Goal: Task Accomplishment & Management: Manage account settings

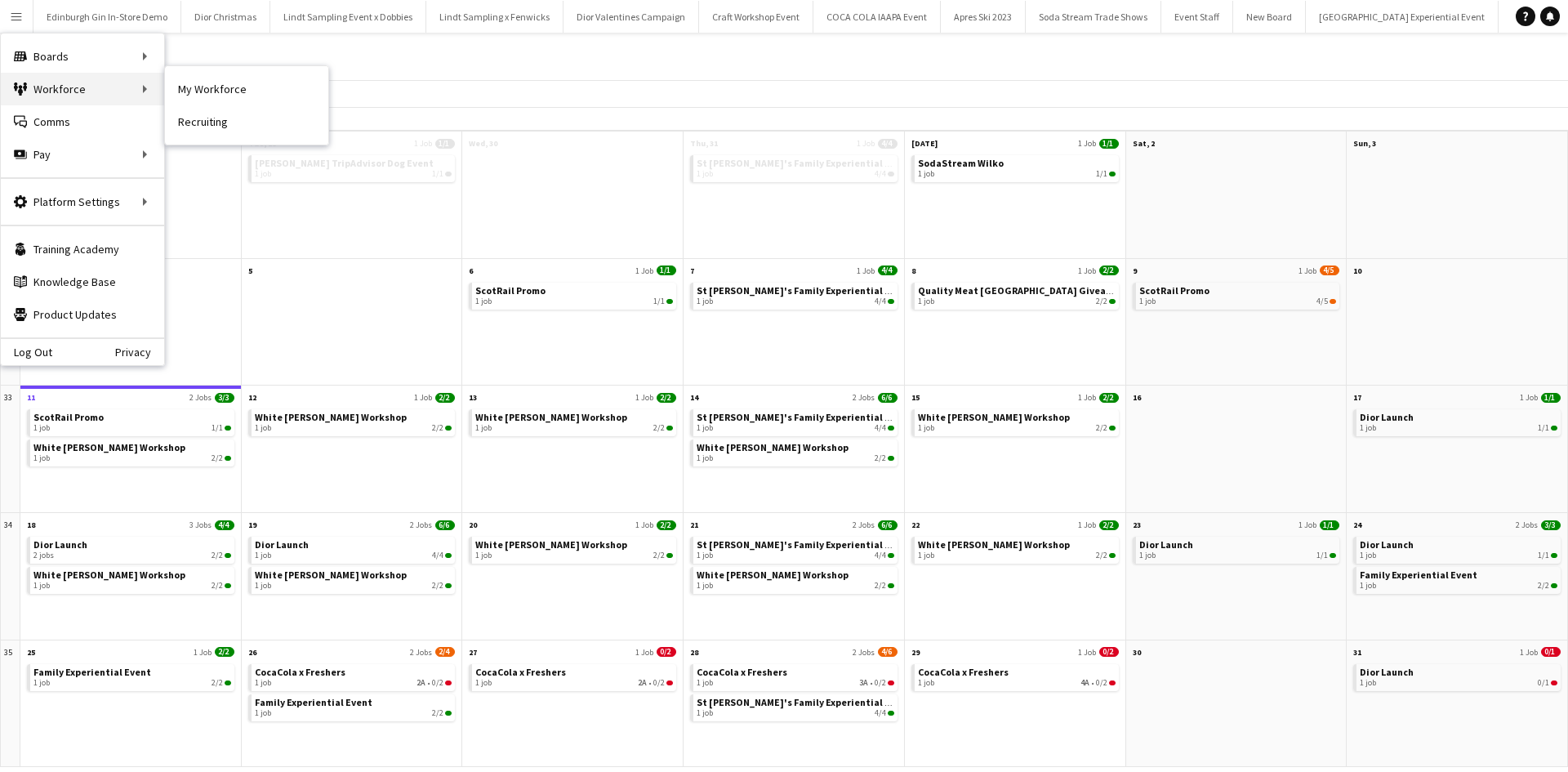
scroll to position [0, 15034]
click at [200, 90] on link "My Workforce" at bounding box center [246, 89] width 164 height 33
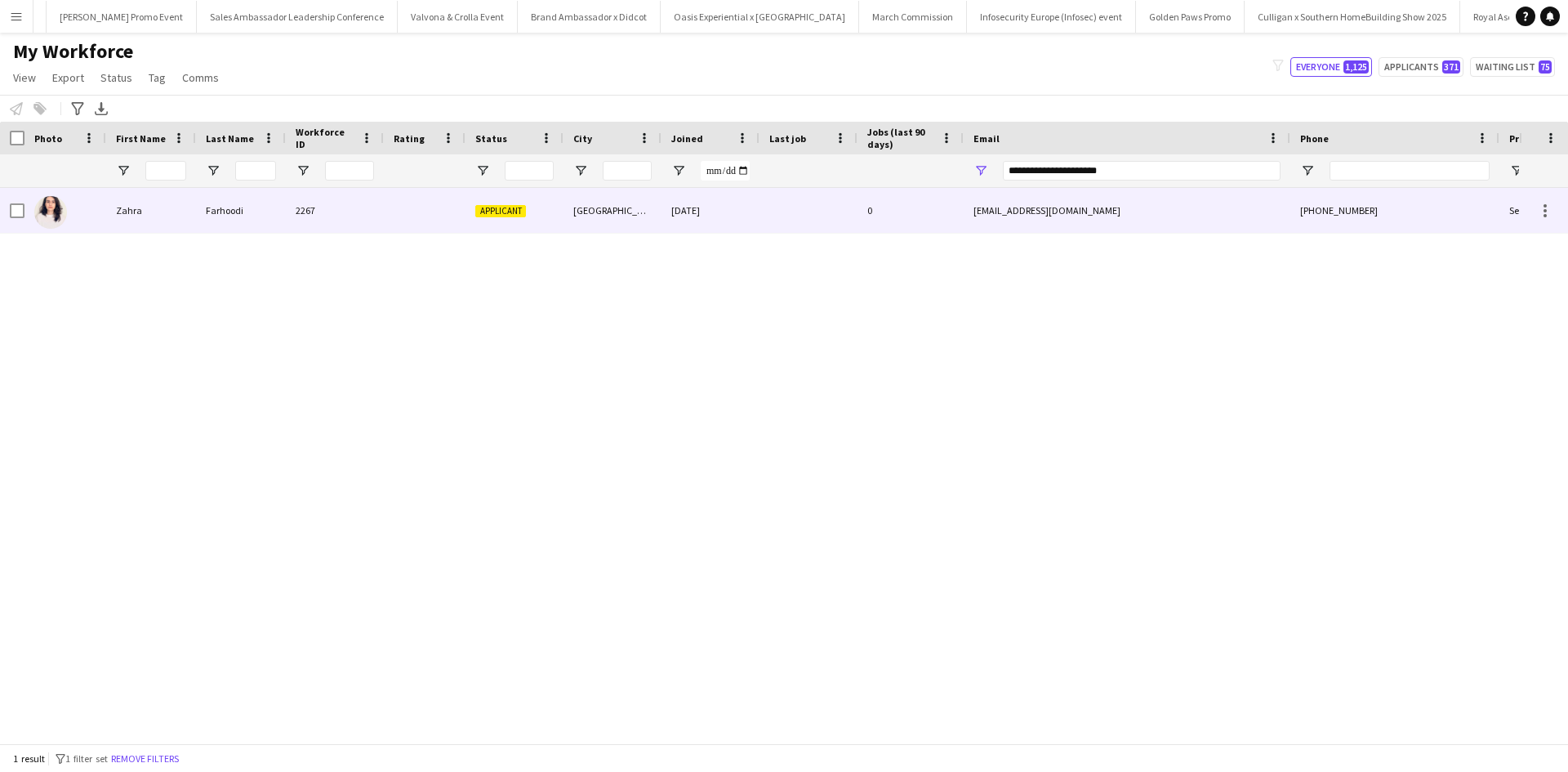
click at [141, 212] on div "Zahra" at bounding box center [151, 210] width 90 height 45
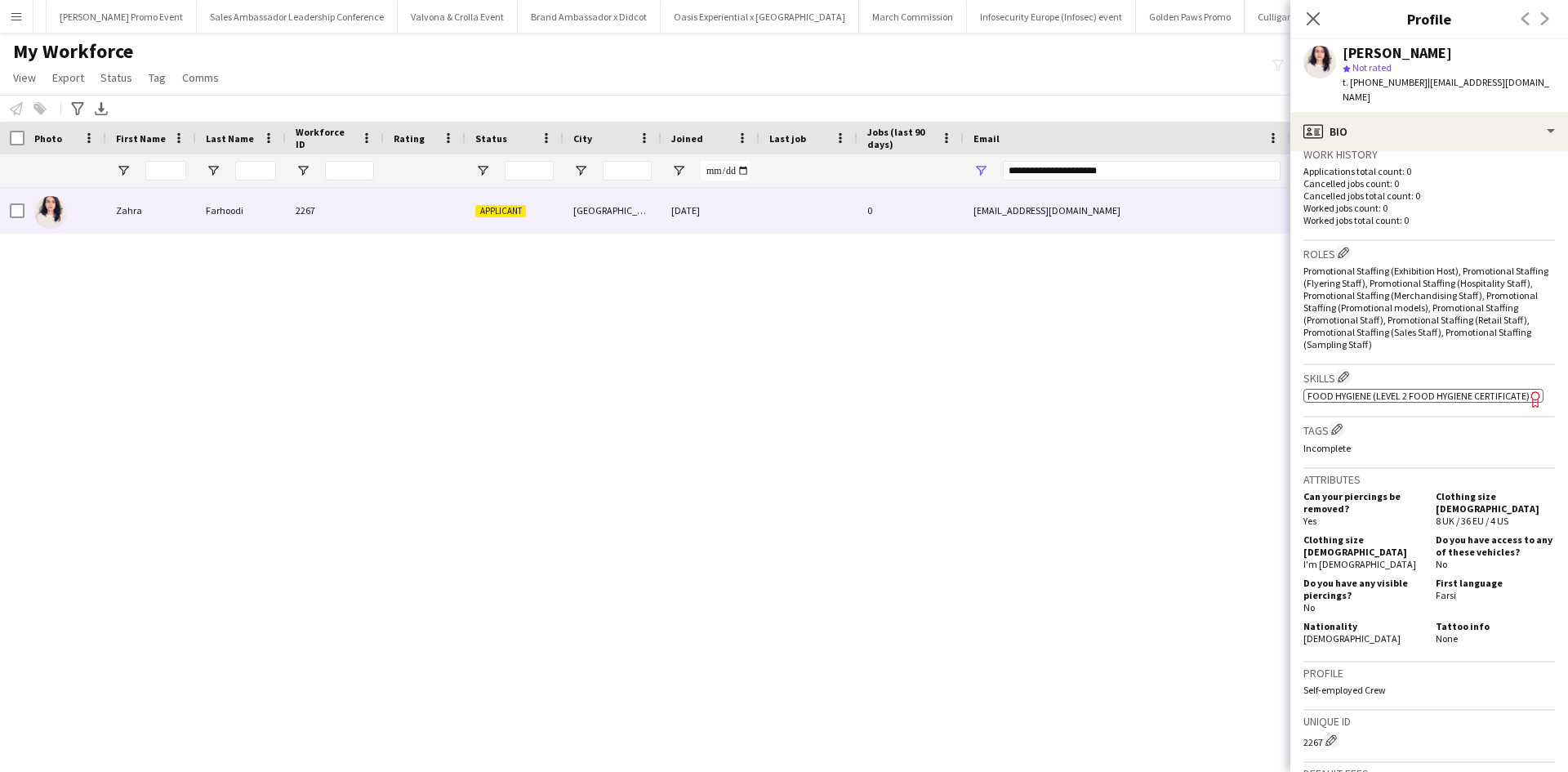
scroll to position [672, 0]
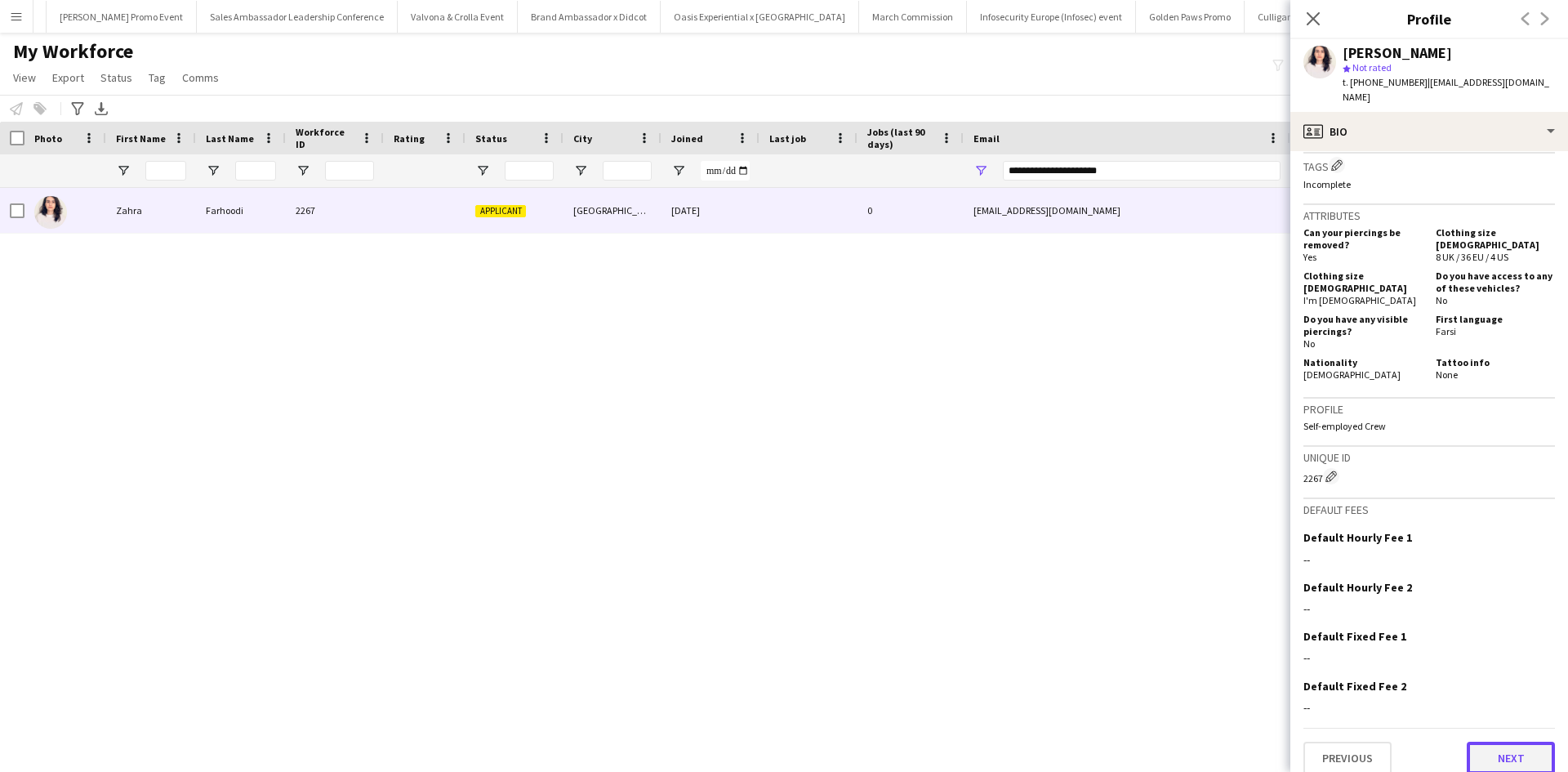
click at [1506, 752] on button "Next" at bounding box center [1511, 758] width 88 height 33
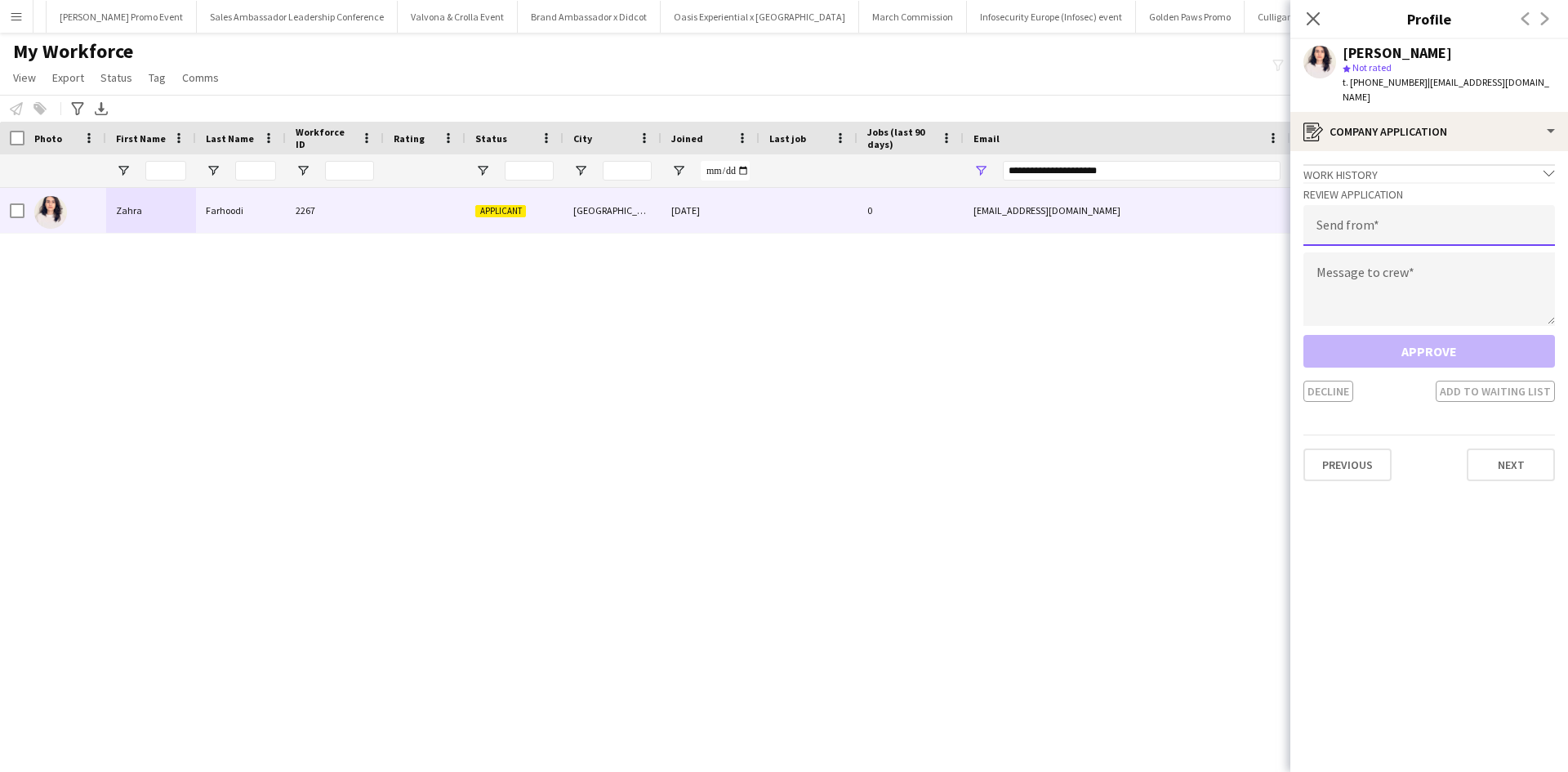
click at [1394, 229] on input "email" at bounding box center [1429, 225] width 252 height 40
type input "**********"
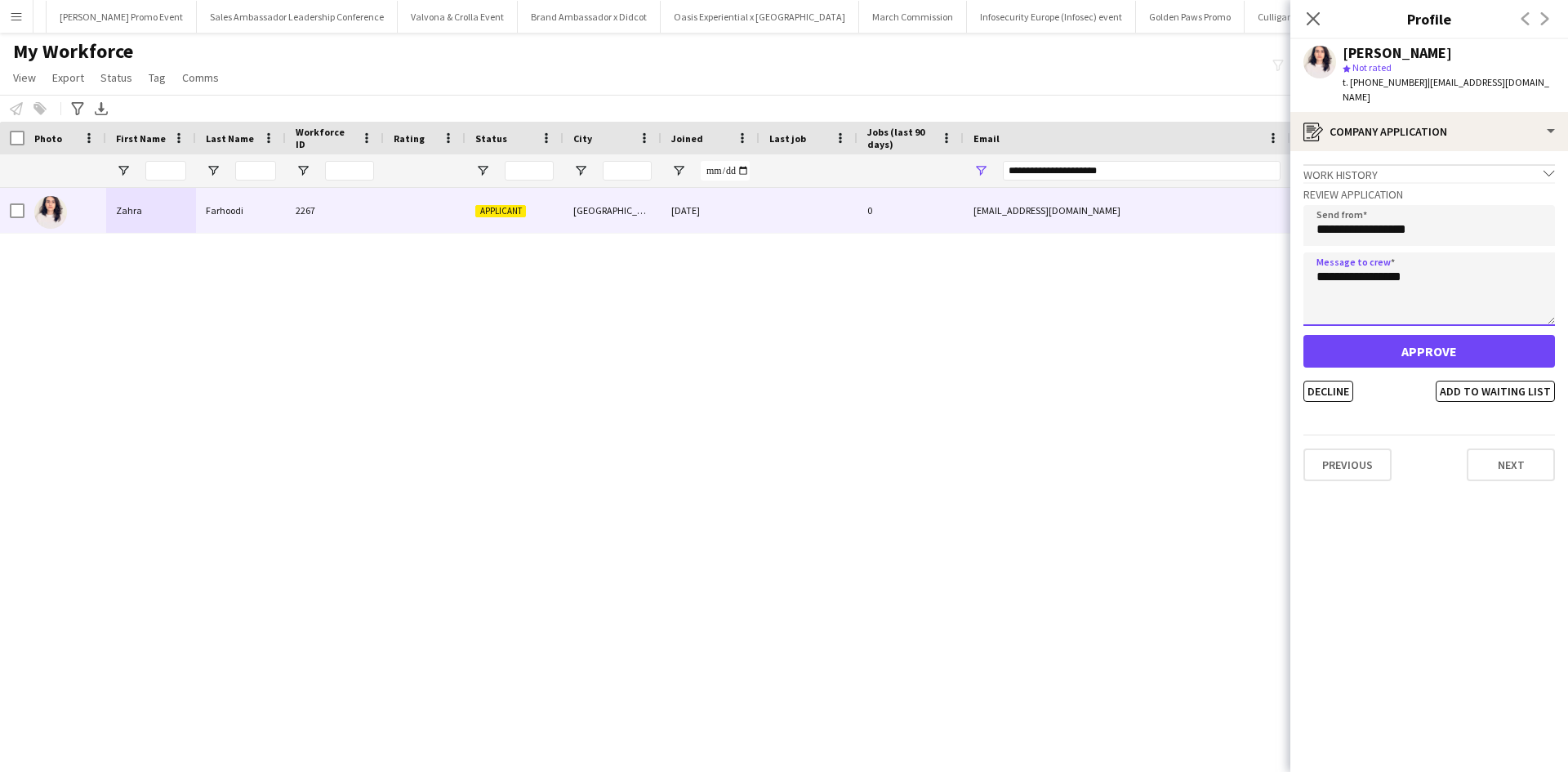
type textarea "**********"
click at [1460, 345] on button "Approve" at bounding box center [1429, 352] width 252 height 33
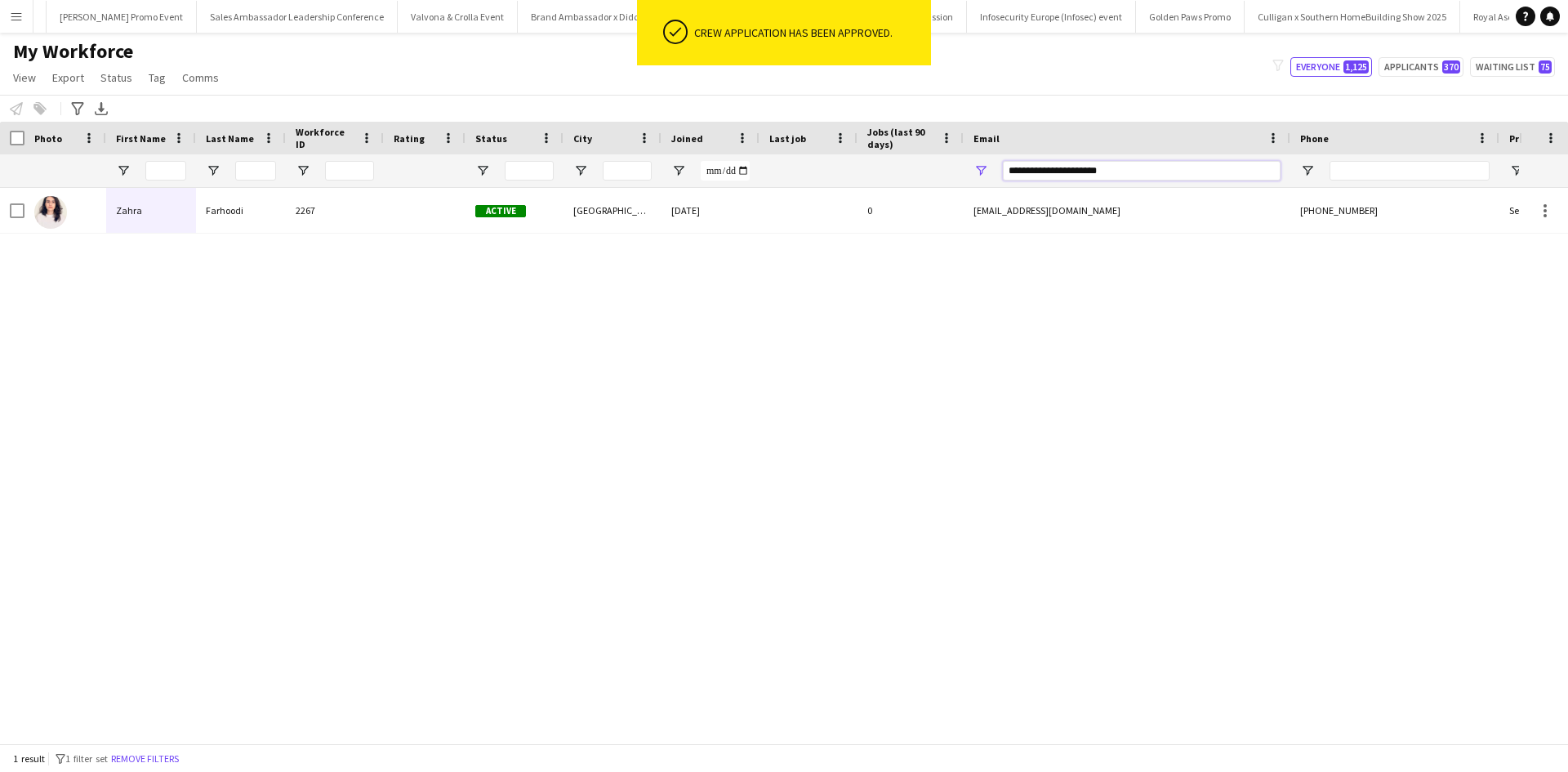
drag, startPoint x: 1157, startPoint y: 175, endPoint x: 968, endPoint y: 177, distance: 189.0
click at [982, 176] on div "**********" at bounding box center [1127, 171] width 327 height 33
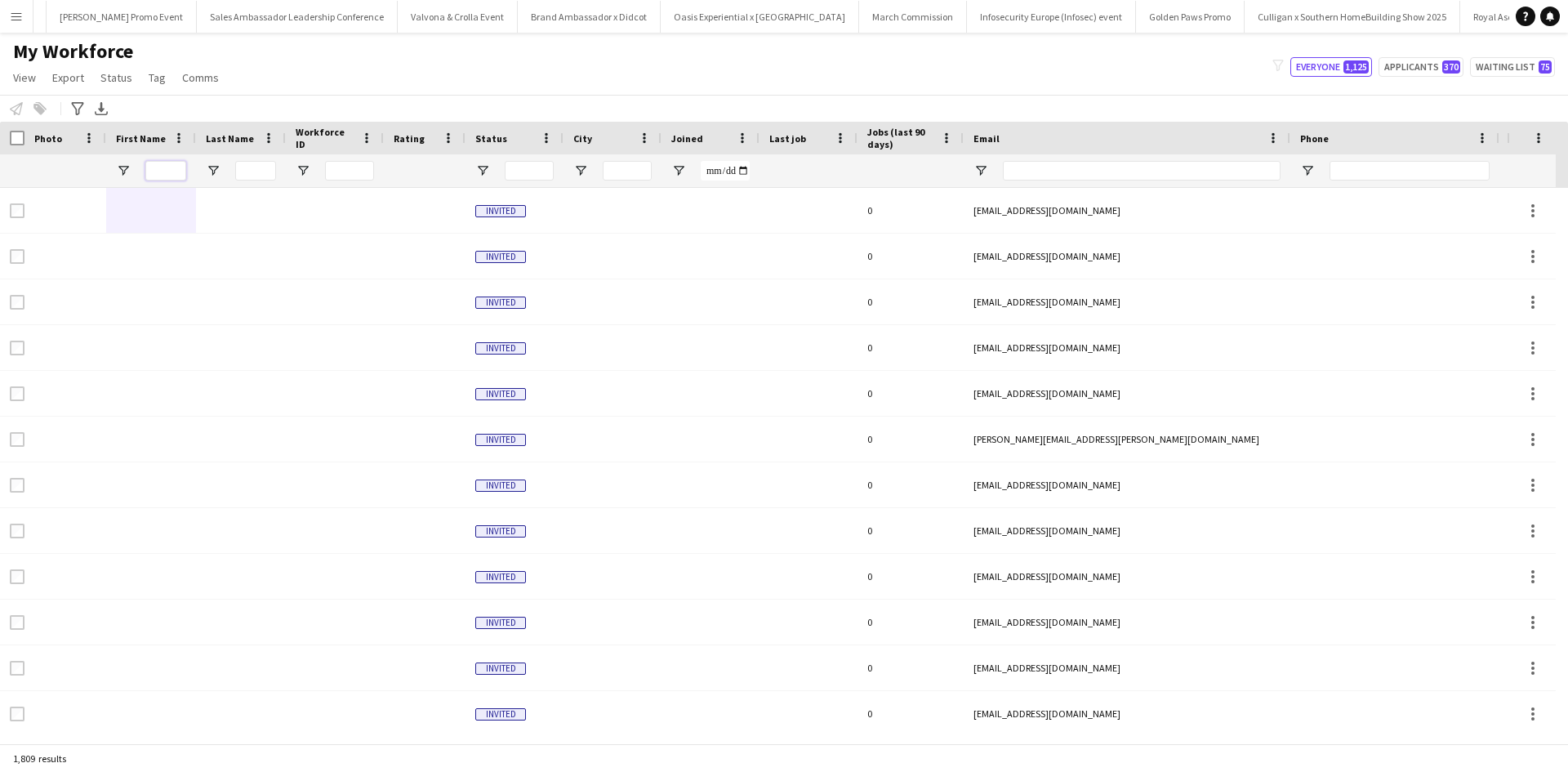
click at [171, 168] on input "First Name Filter Input" at bounding box center [165, 171] width 40 height 20
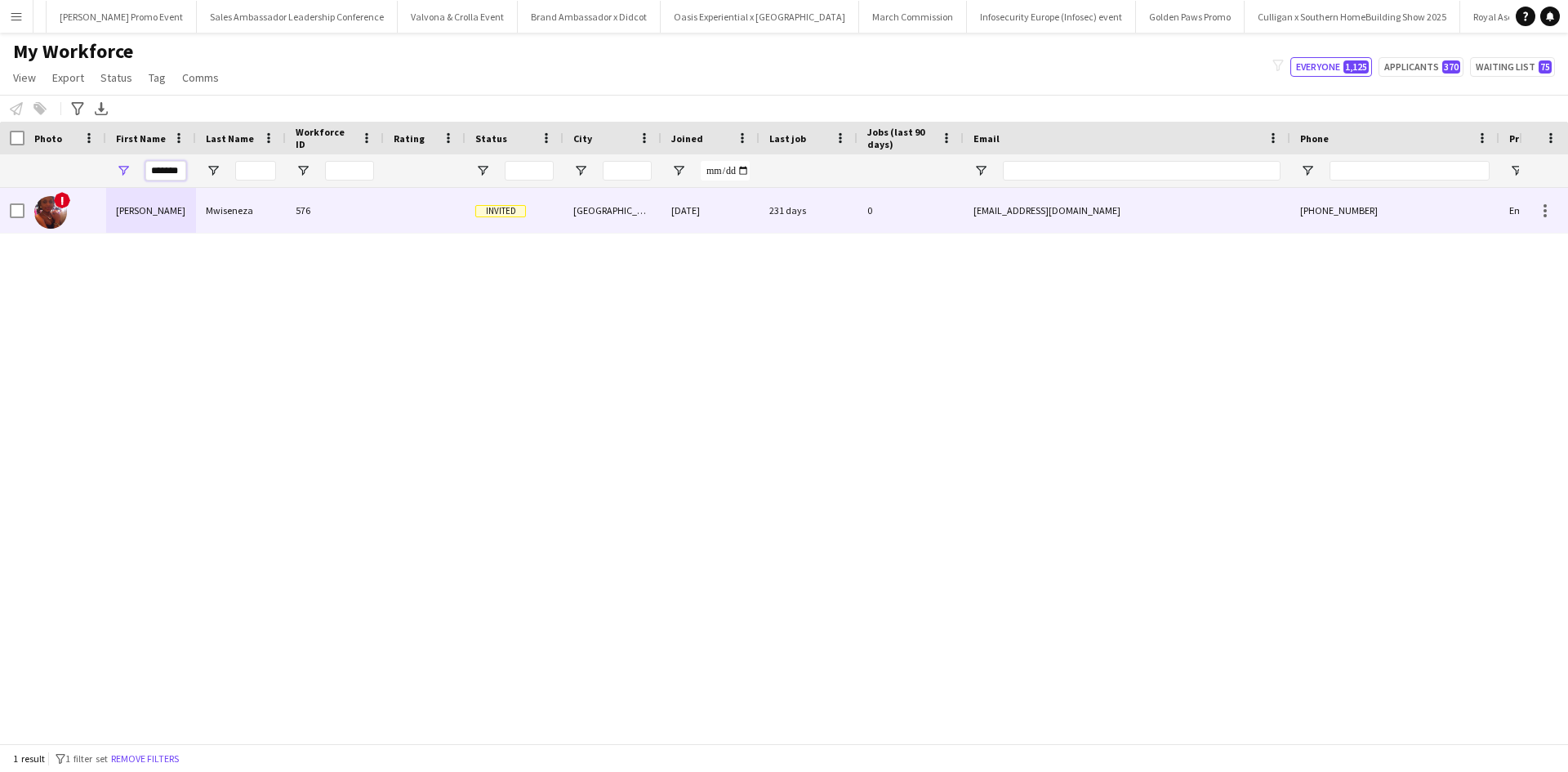
type input "*******"
click at [153, 209] on div "[PERSON_NAME]" at bounding box center [151, 210] width 90 height 45
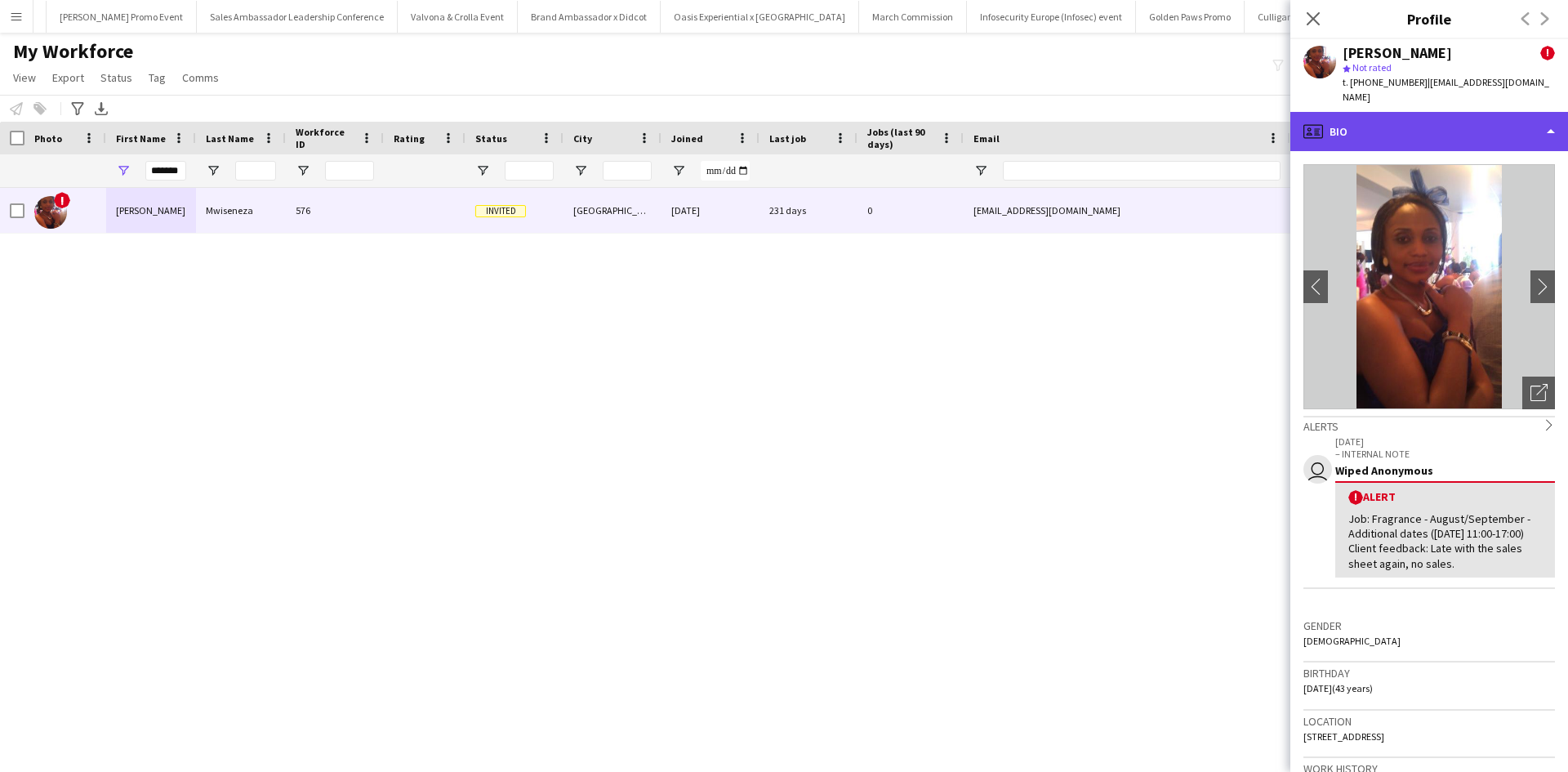
click at [1453, 124] on div "profile Bio" at bounding box center [1429, 132] width 277 height 40
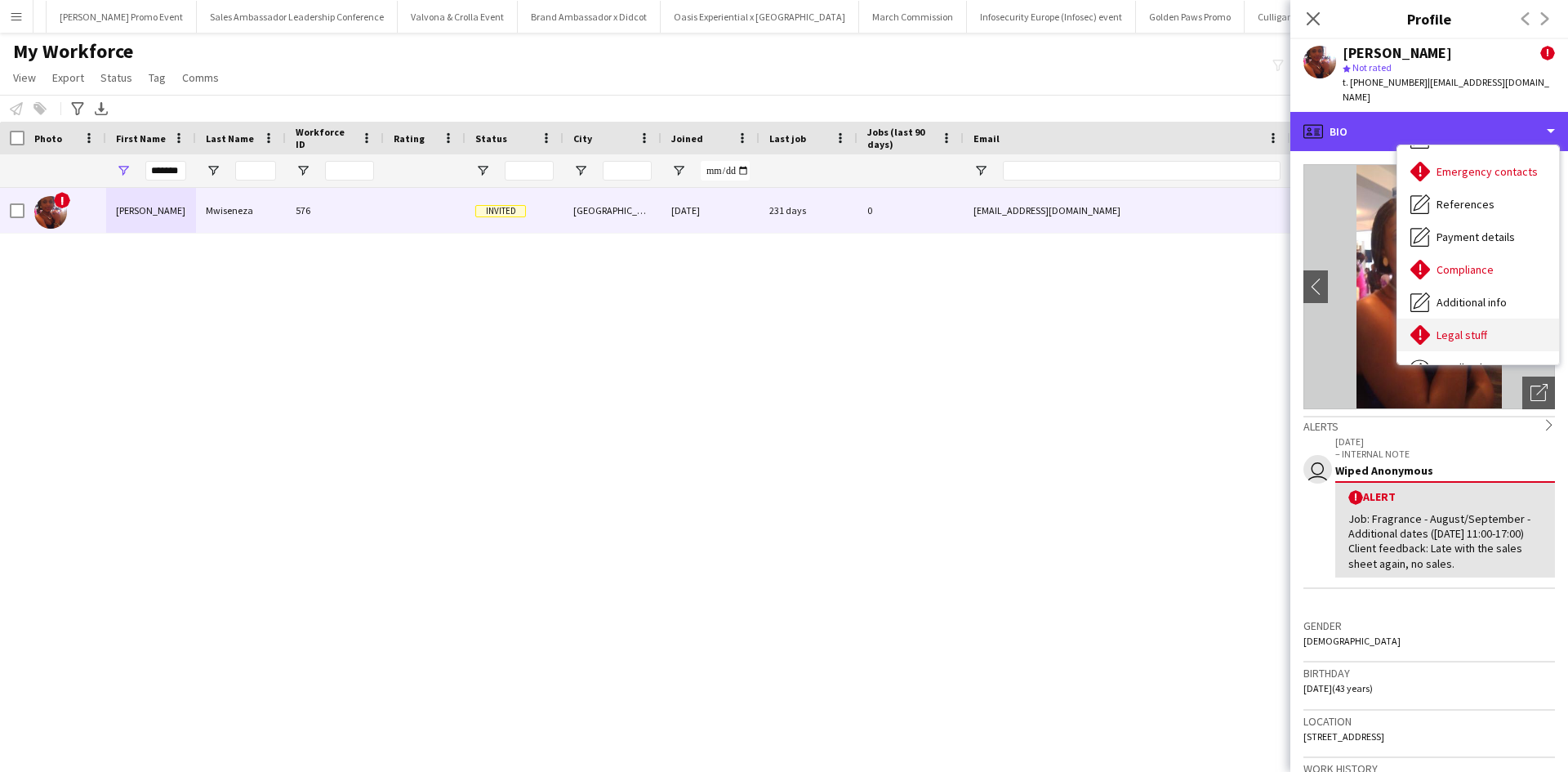
scroll to position [186, 0]
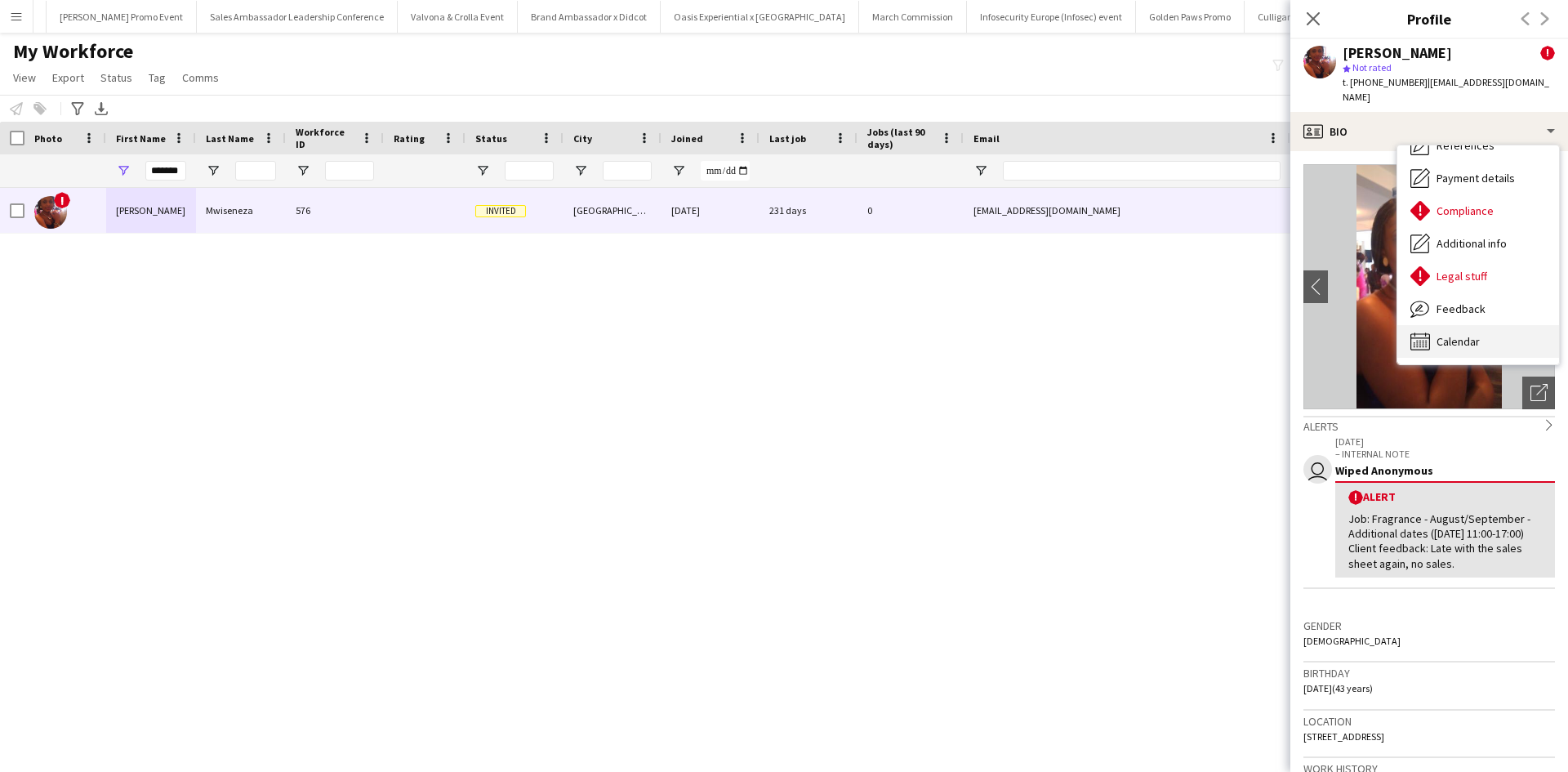
click at [1498, 326] on div "Calendar Calendar" at bounding box center [1478, 341] width 162 height 33
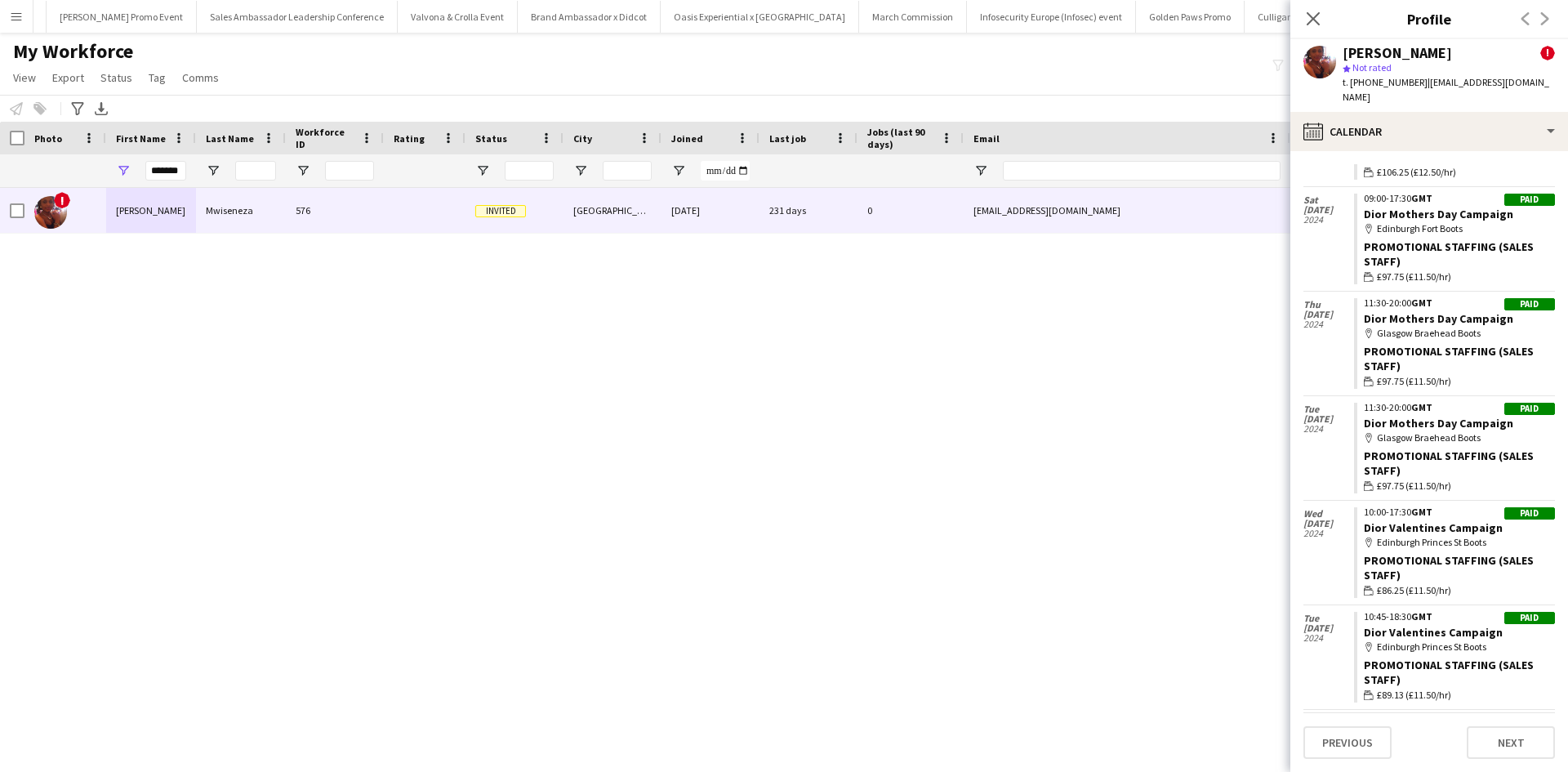
scroll to position [1389, 0]
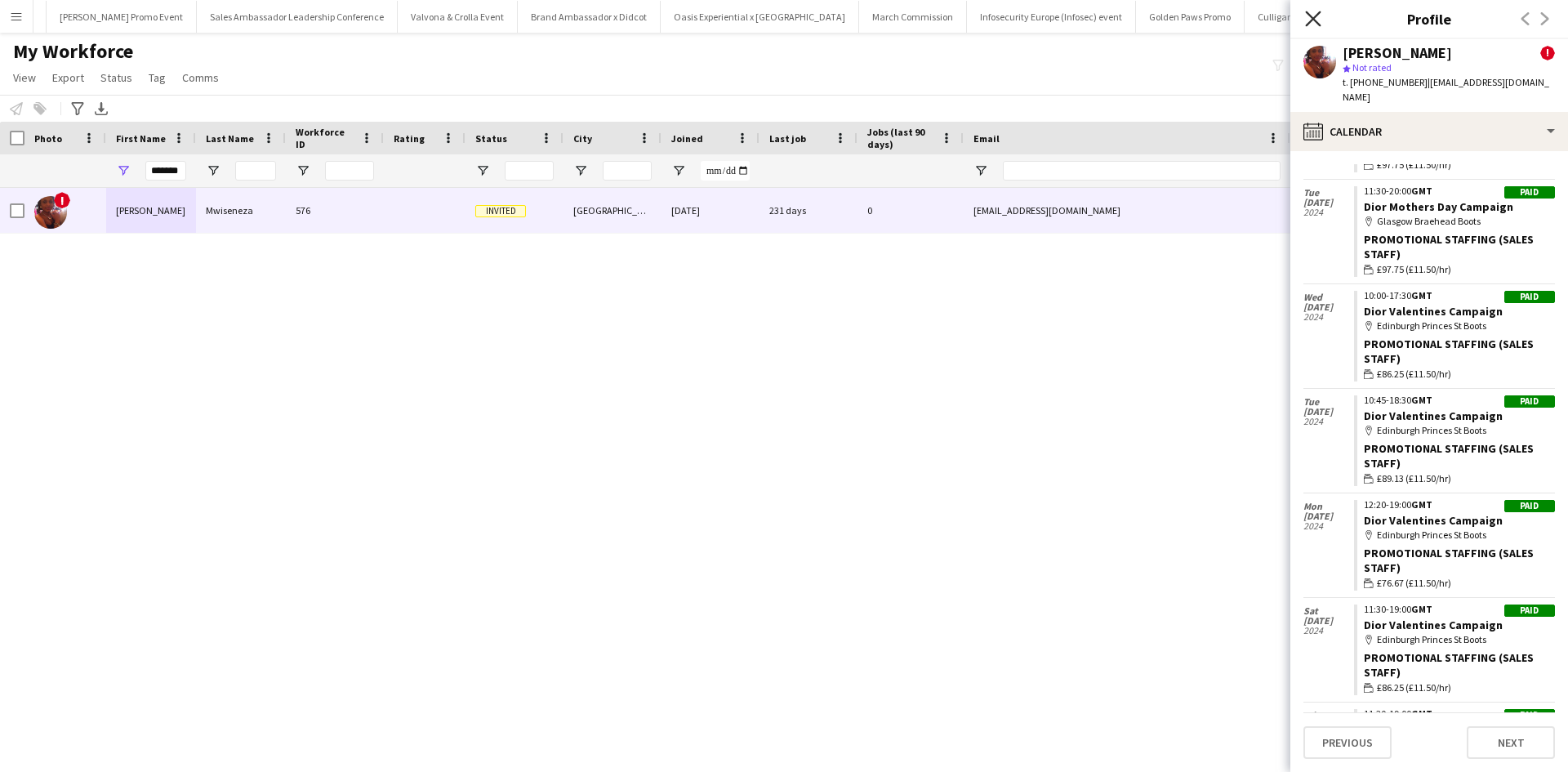
click at [1310, 18] on icon "Close pop-in" at bounding box center [1313, 18] width 16 height 16
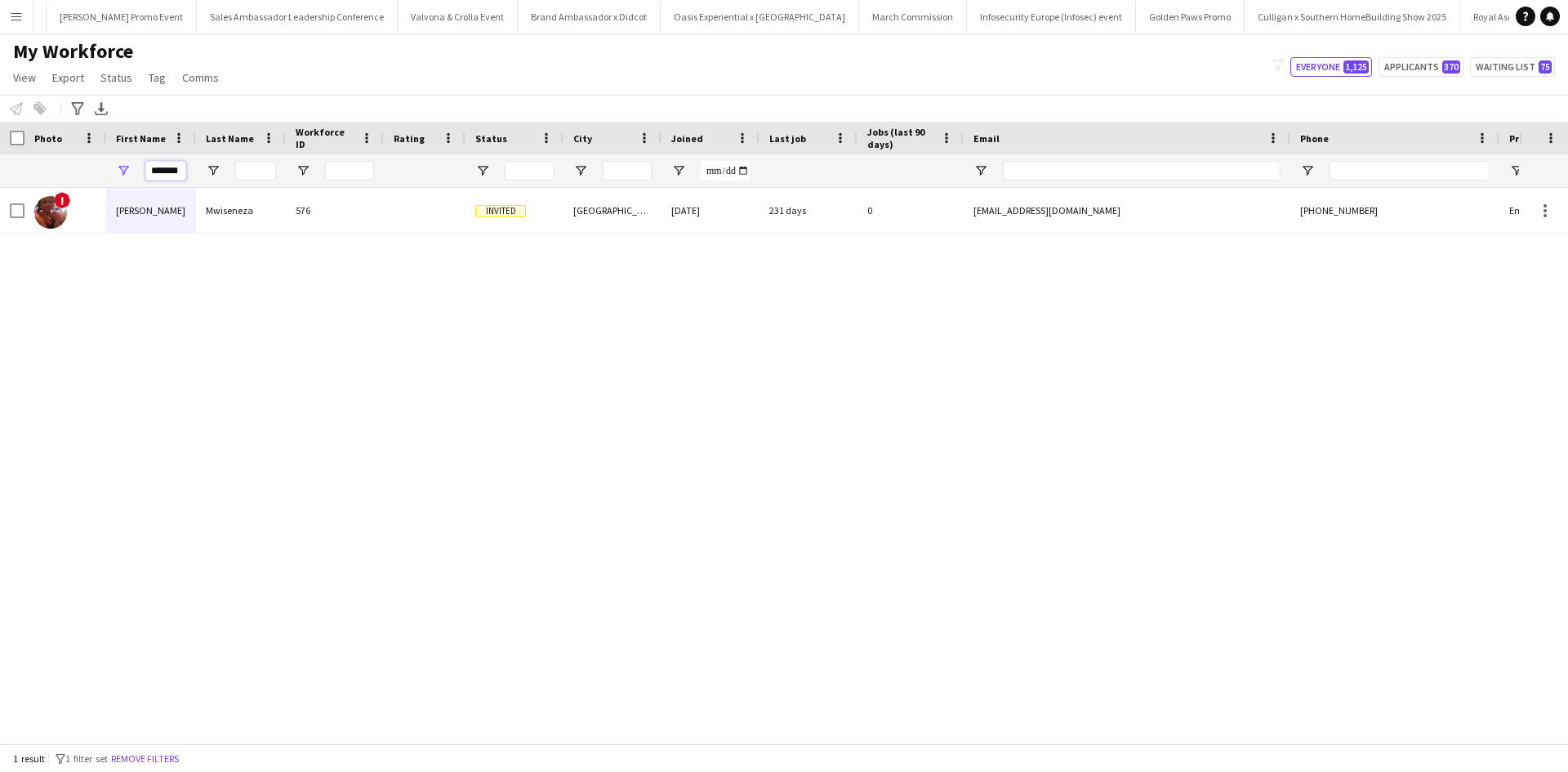
drag, startPoint x: 149, startPoint y: 171, endPoint x: 233, endPoint y: 165, distance: 84.2
click at [233, 165] on div "*******" at bounding box center [885, 171] width 1770 height 33
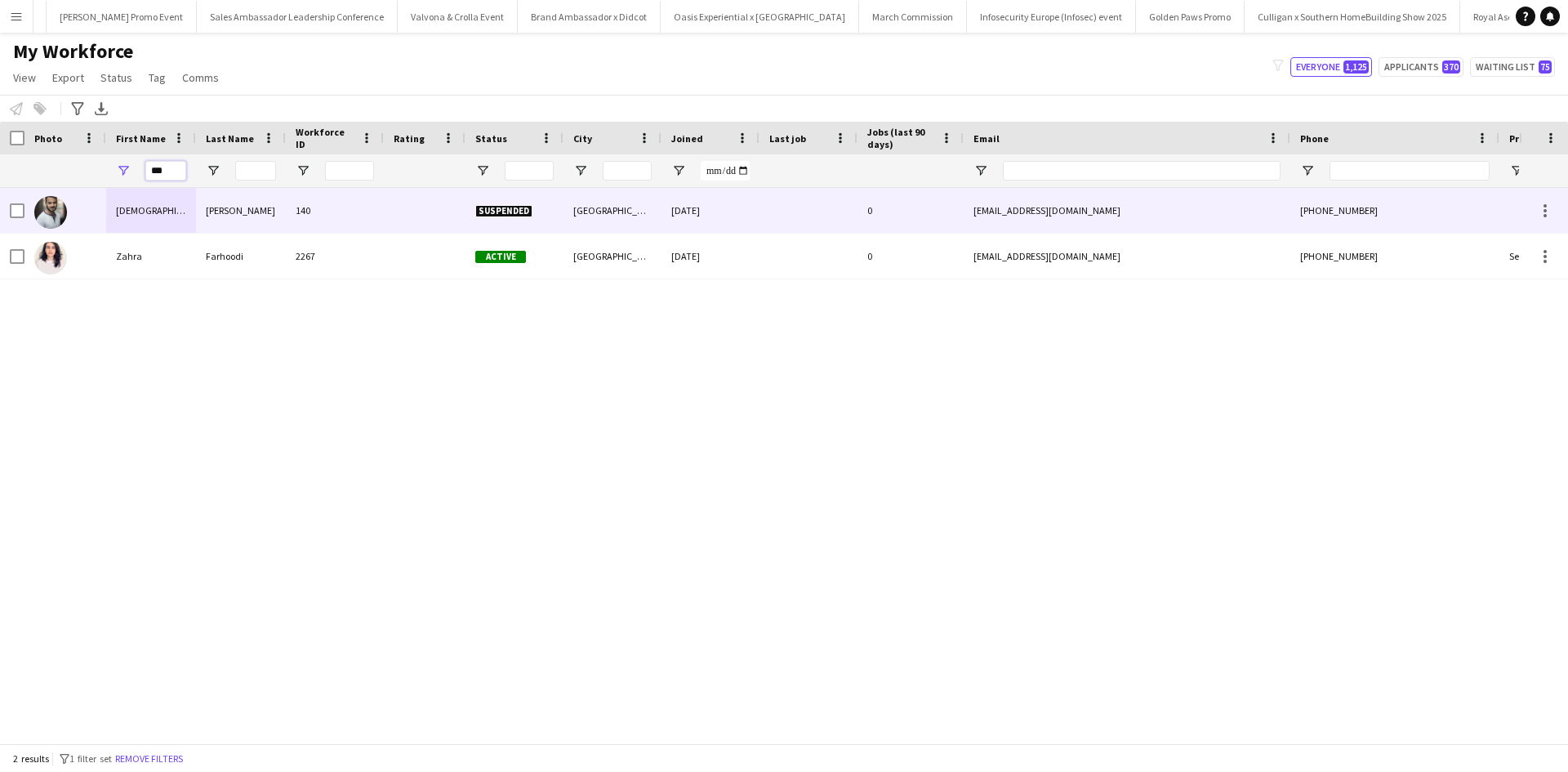
type input "***"
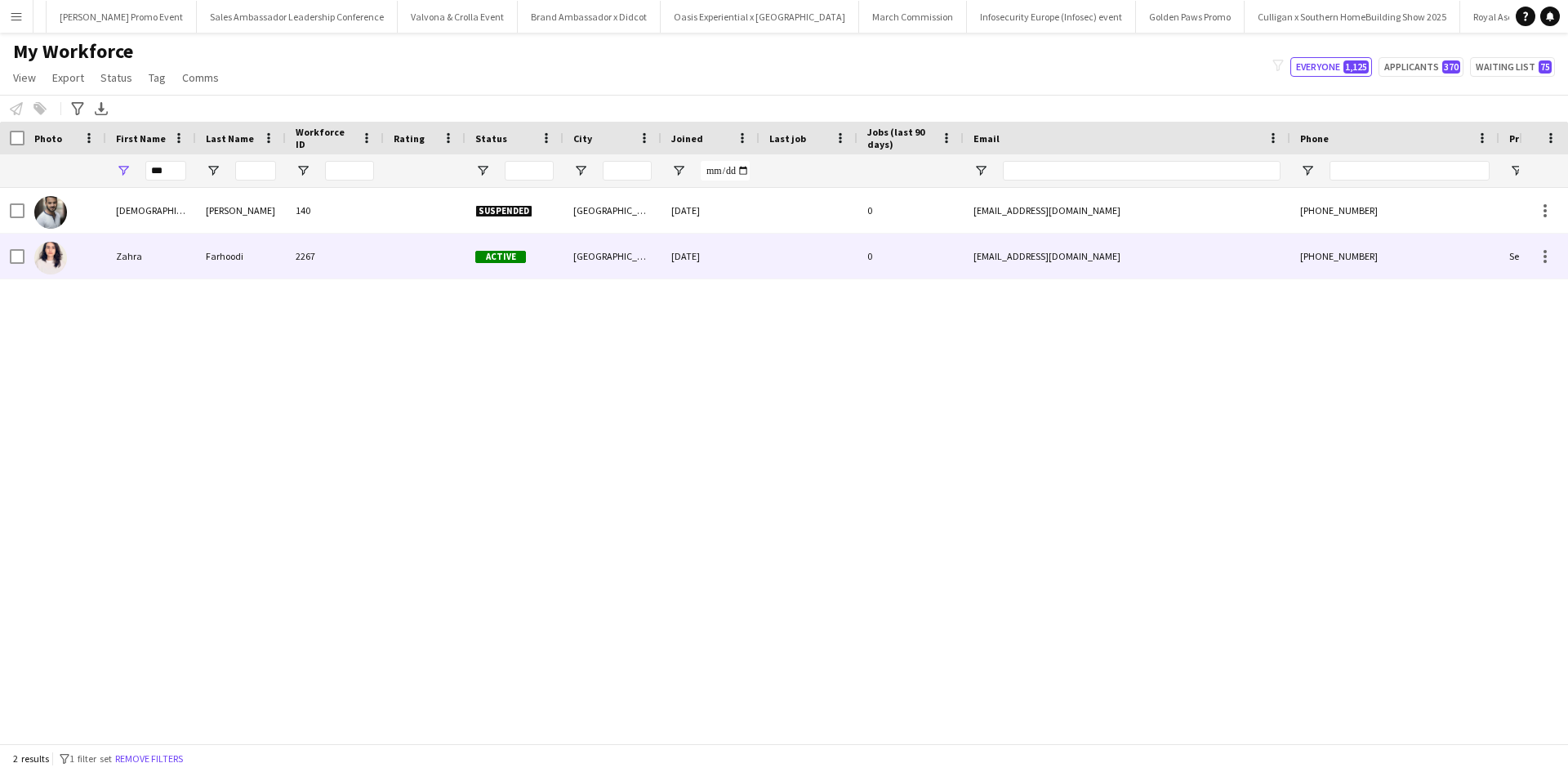
click at [134, 249] on div "Zahra" at bounding box center [151, 256] width 90 height 45
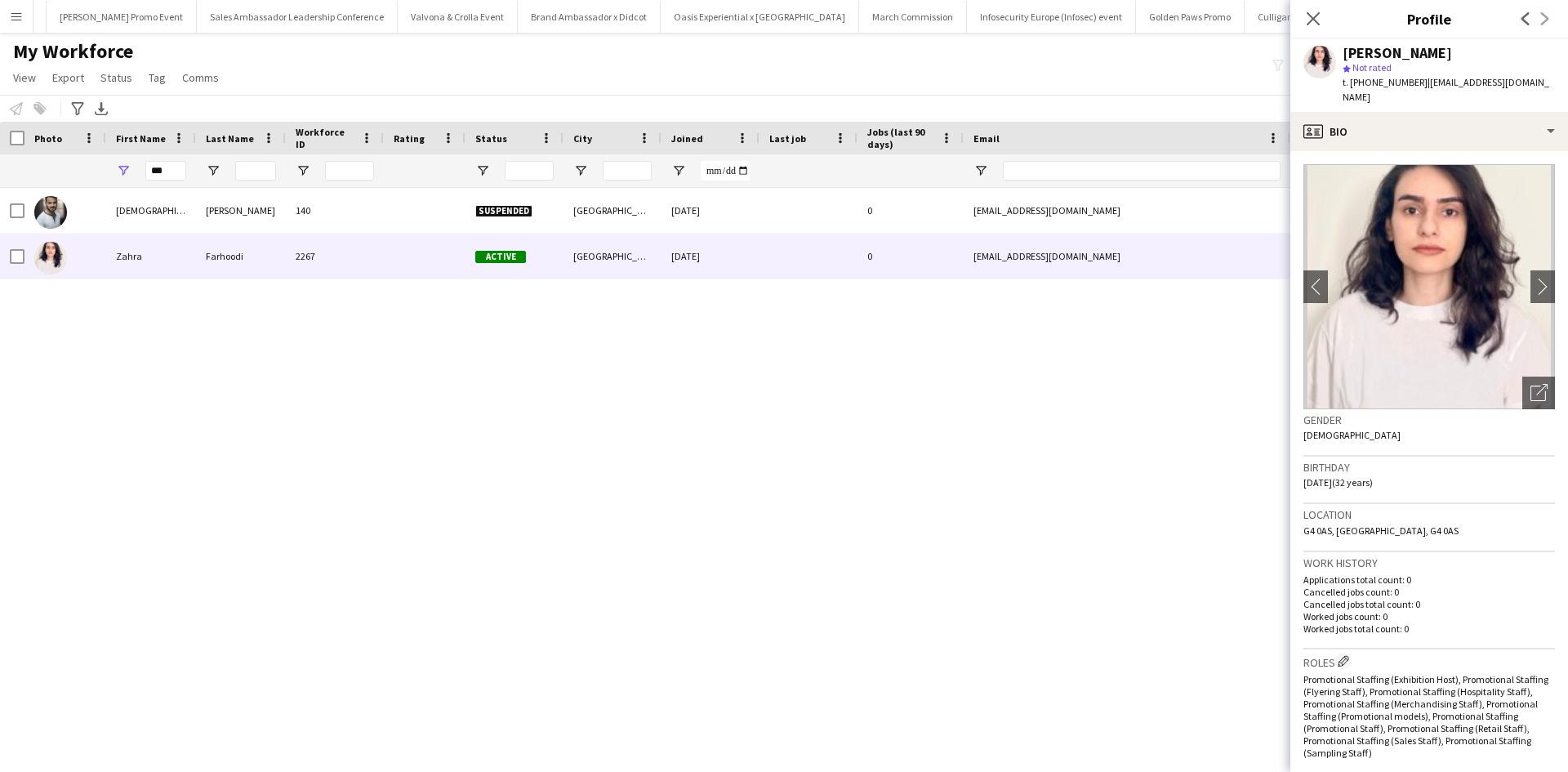
click at [1543, 255] on app-crew-profile-bio "chevron-left chevron-right Open photos pop-in Gender [DEMOGRAPHIC_DATA] Birthda…" at bounding box center [1429, 461] width 277 height 620
click at [1530, 277] on app-icon "chevron-right" at bounding box center [1542, 286] width 25 height 17
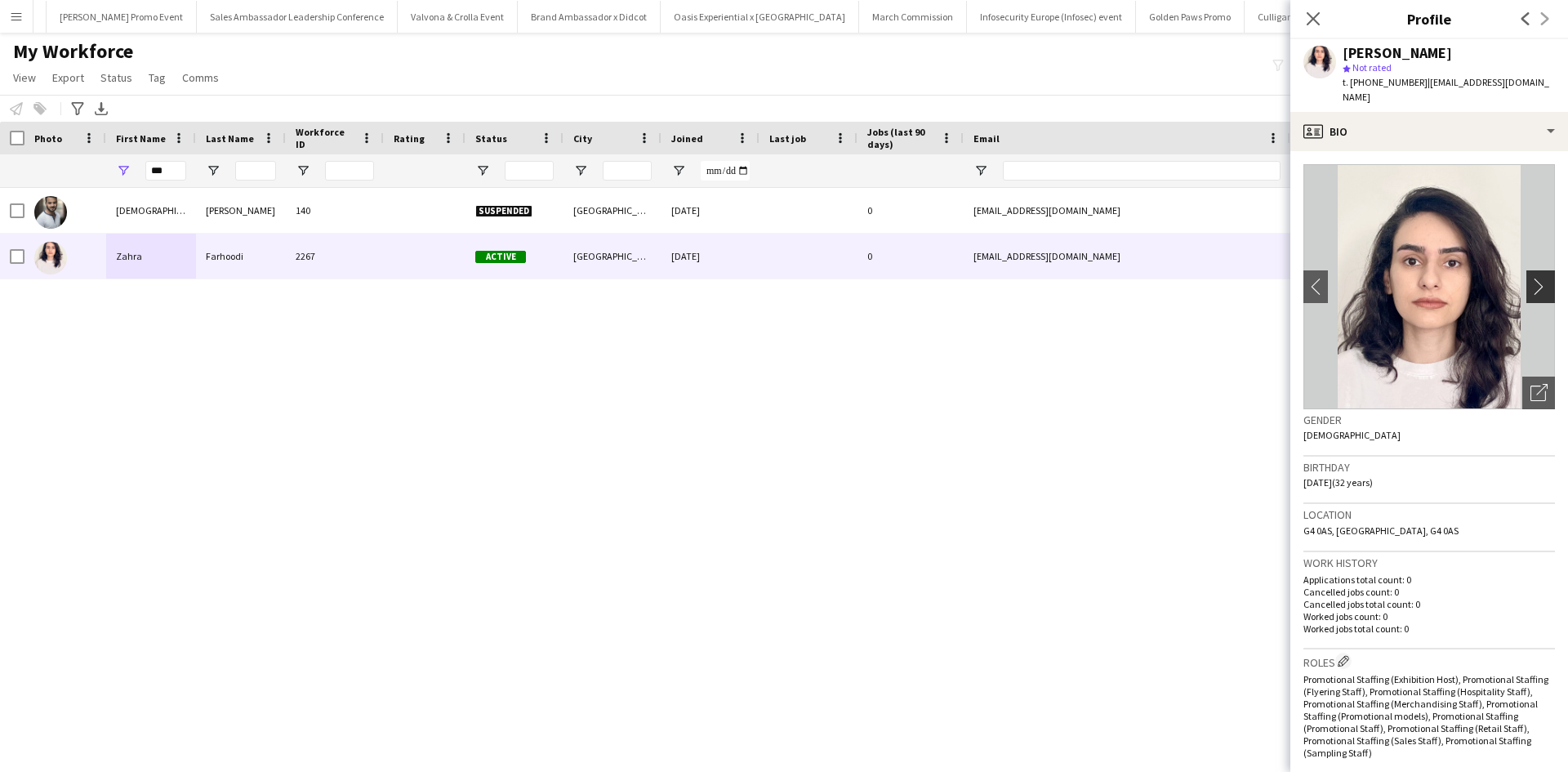
click at [1530, 277] on app-icon "chevron-right" at bounding box center [1542, 286] width 25 height 17
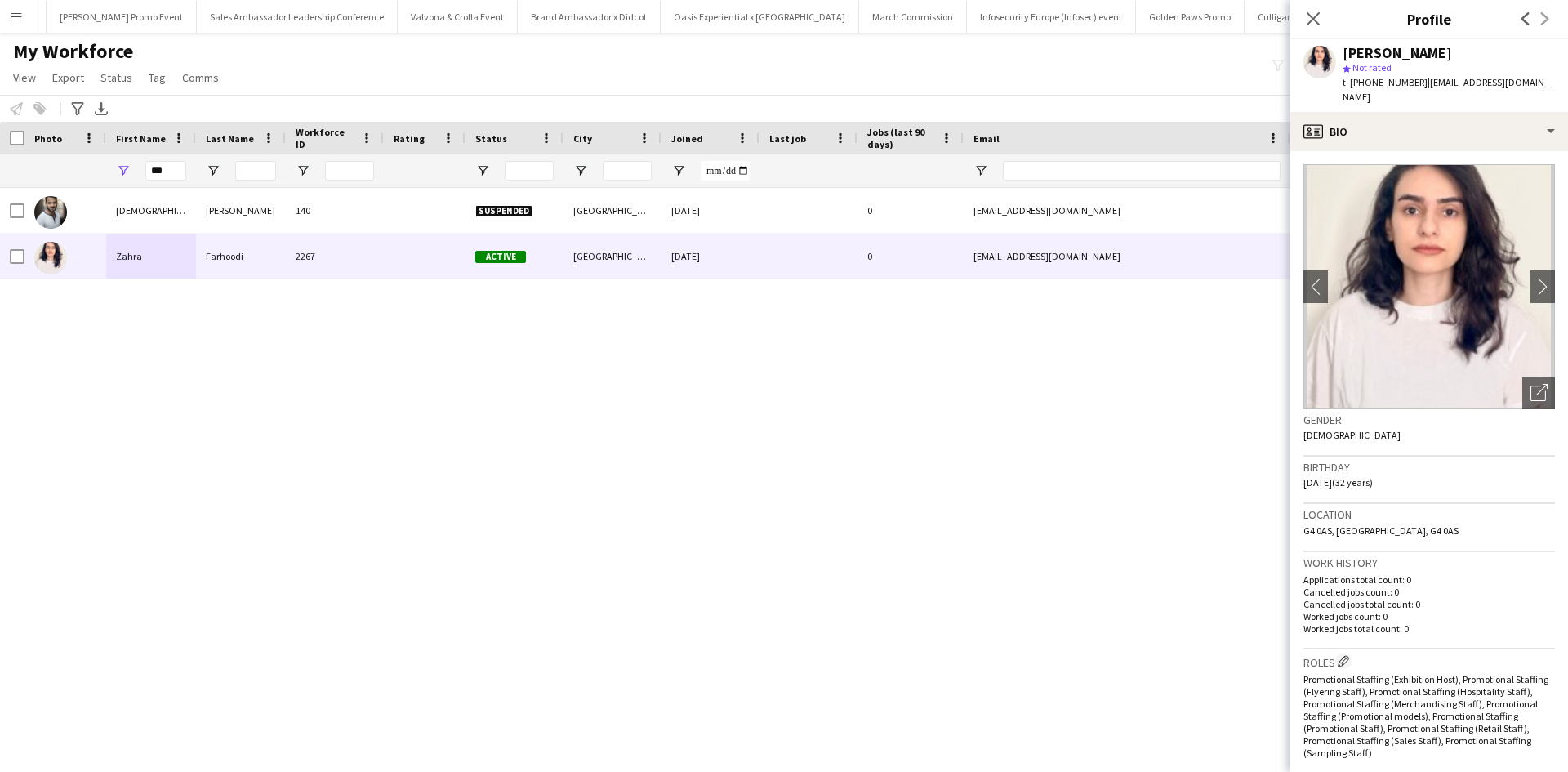
click at [1472, 92] on div "[PERSON_NAME] star Not rated t. [PHONE_NUMBER] | [EMAIL_ADDRESS][DOMAIN_NAME]" at bounding box center [1429, 76] width 277 height 72
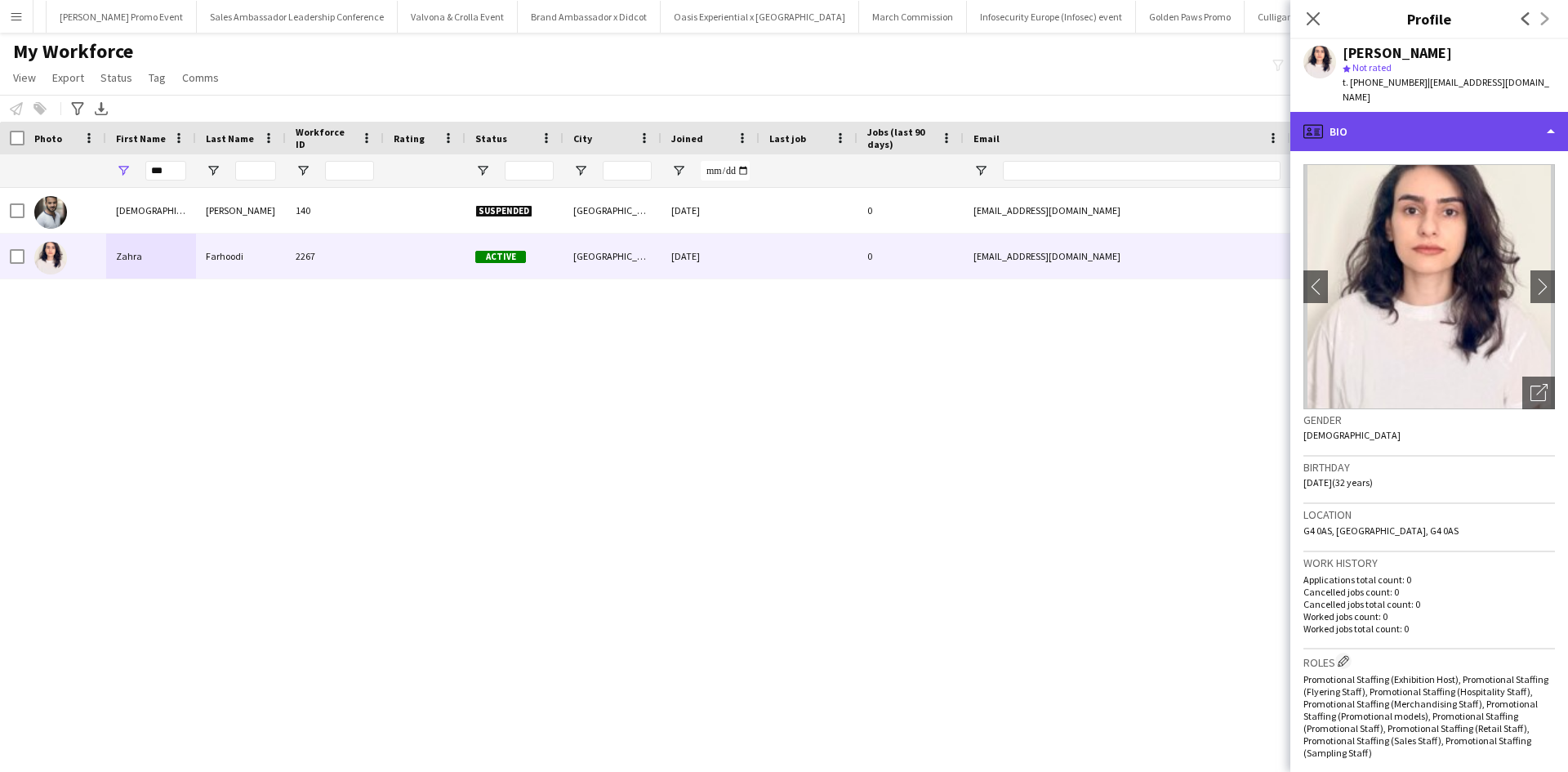
click at [1473, 112] on div "profile Bio" at bounding box center [1429, 132] width 277 height 40
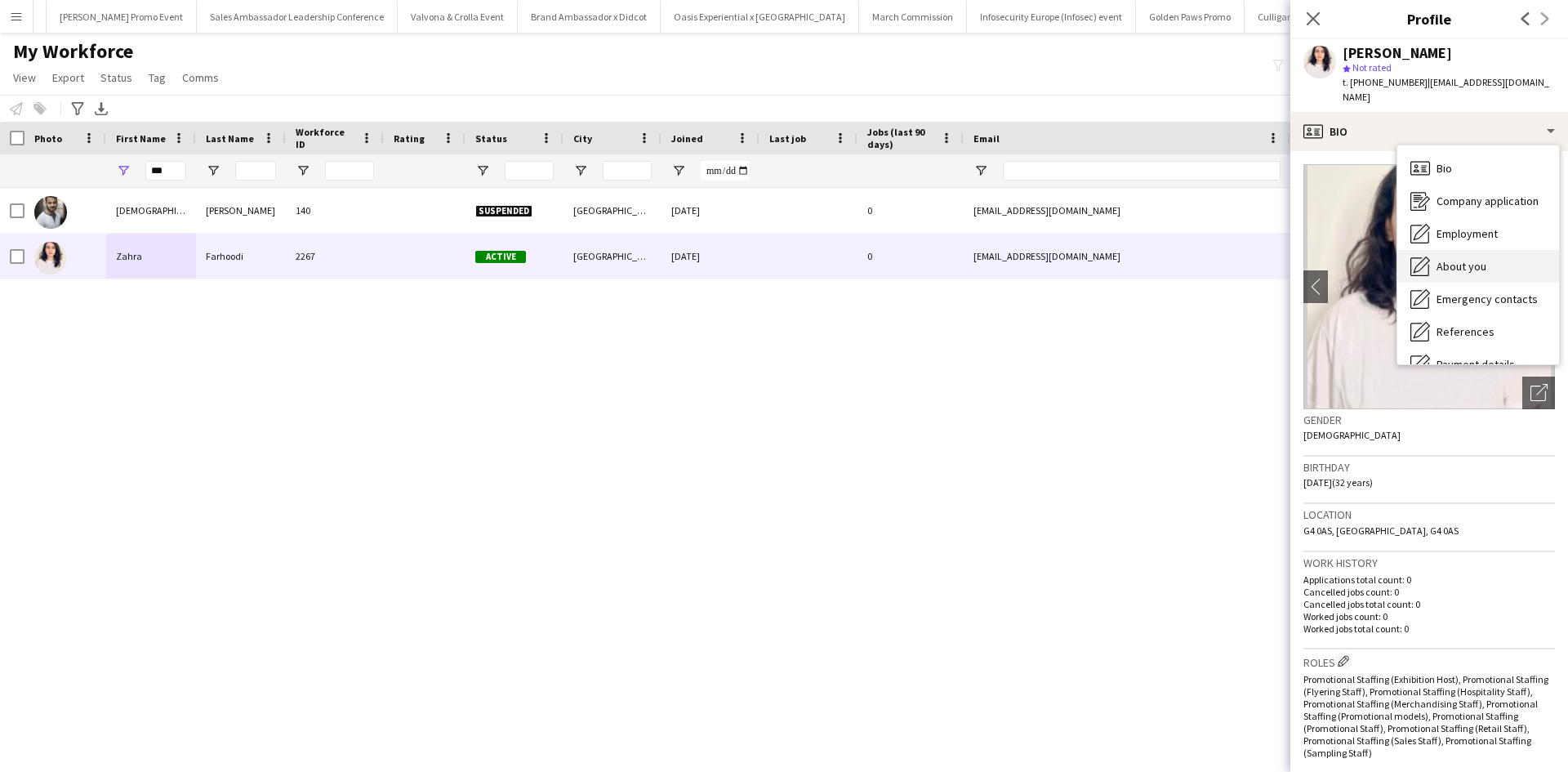
click at [1490, 250] on div "About you About you" at bounding box center [1478, 266] width 162 height 33
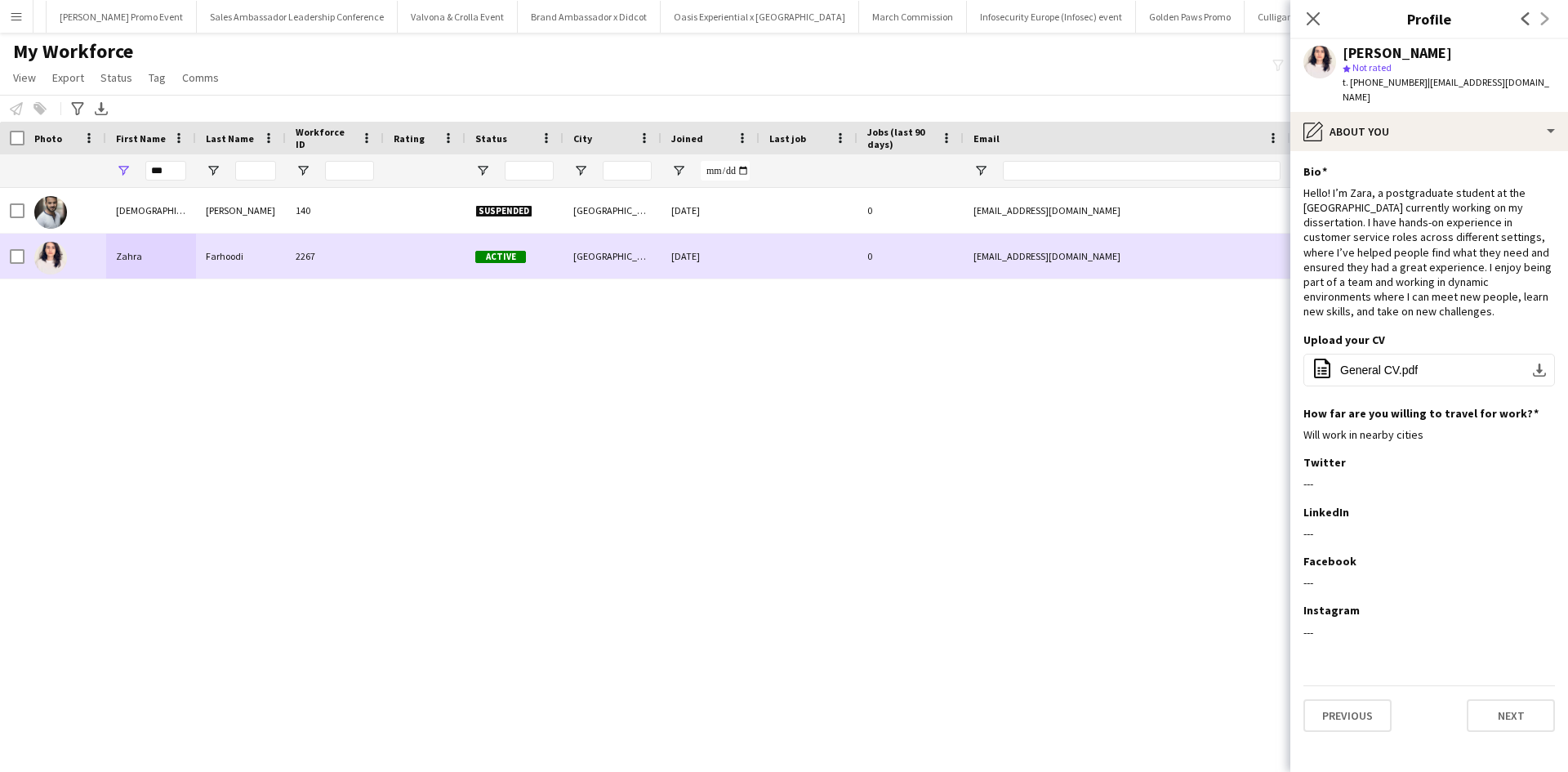
click at [117, 256] on div "Zahra" at bounding box center [151, 256] width 90 height 45
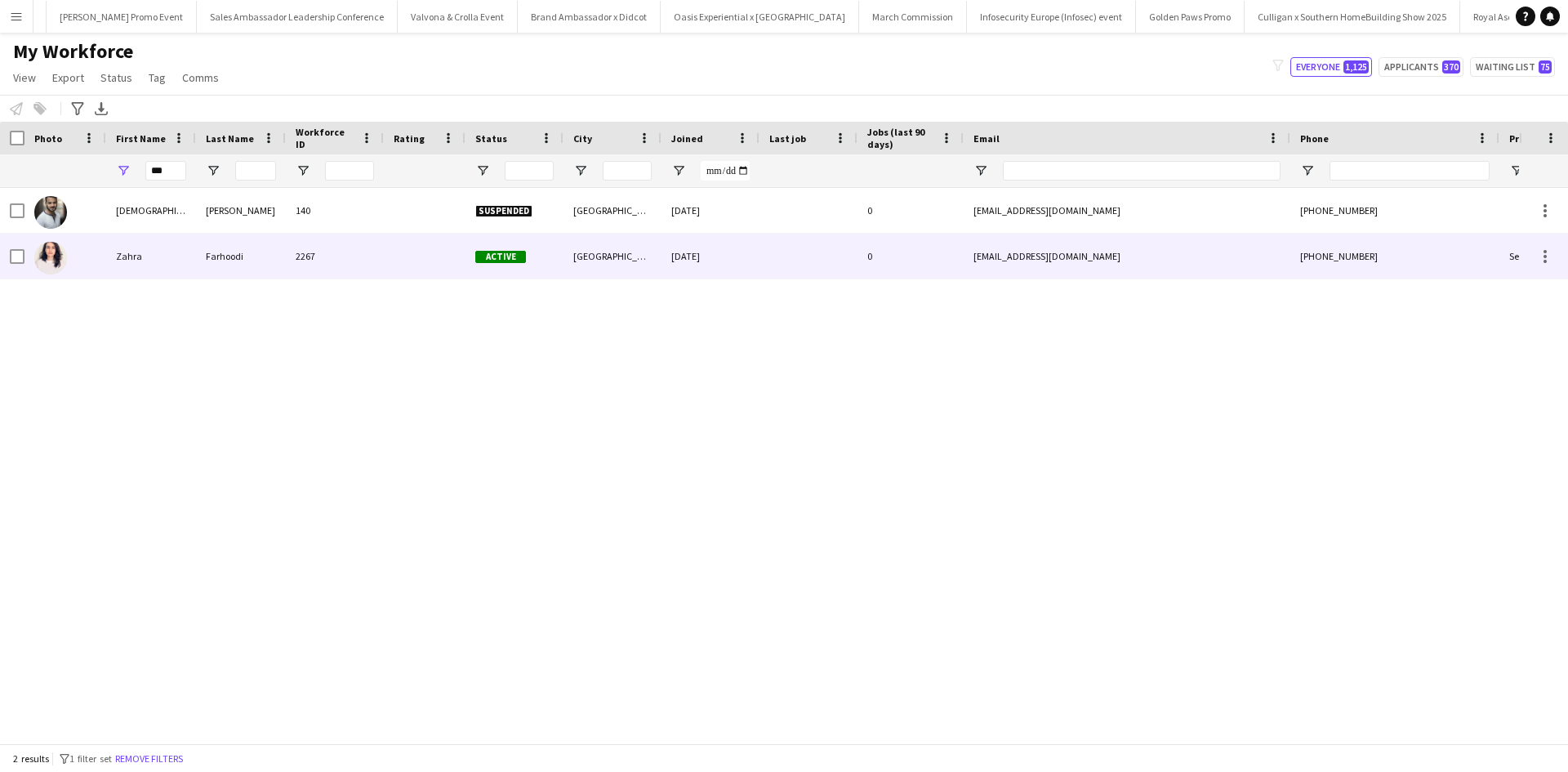
click at [128, 257] on div "Zahra" at bounding box center [151, 256] width 90 height 45
